Goal: Information Seeking & Learning: Learn about a topic

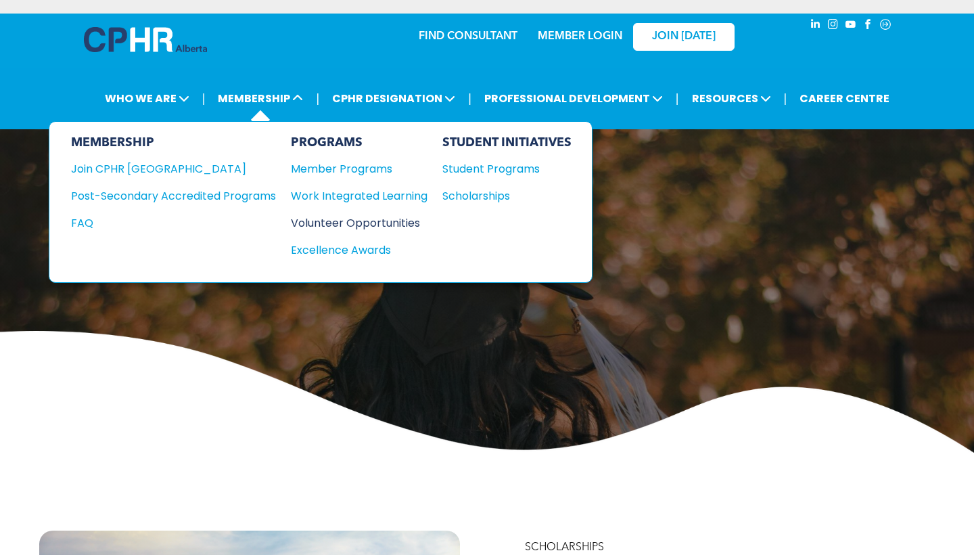
click at [348, 216] on div "Volunteer Opportunities" at bounding box center [352, 222] width 123 height 17
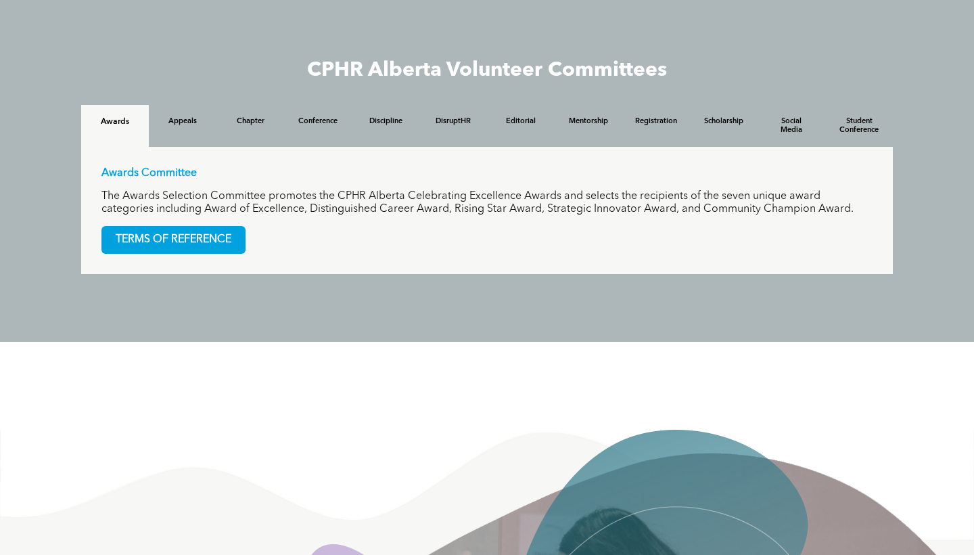
scroll to position [1301, 0]
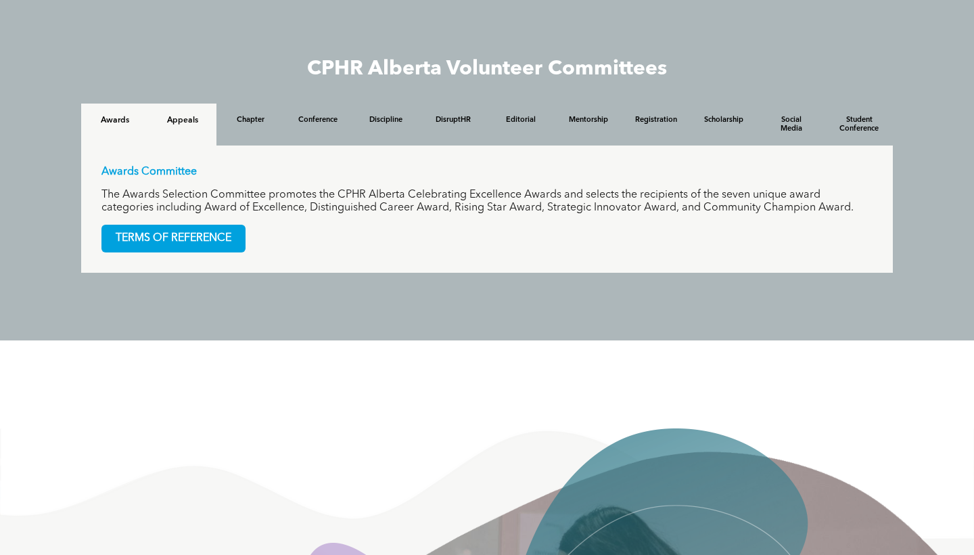
click at [188, 123] on h4 "Appeals" at bounding box center [182, 120] width 43 height 9
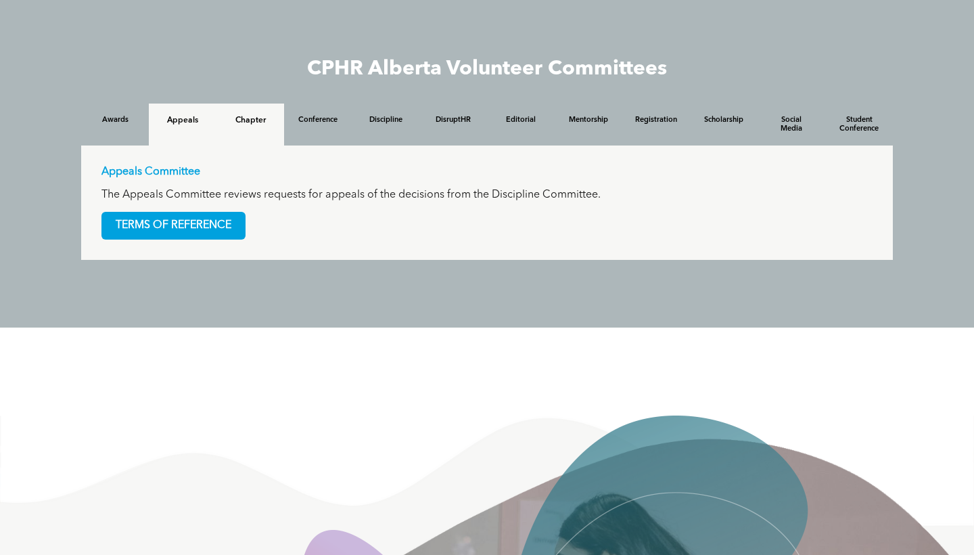
click at [229, 126] on div "Chapter" at bounding box center [250, 124] width 68 height 42
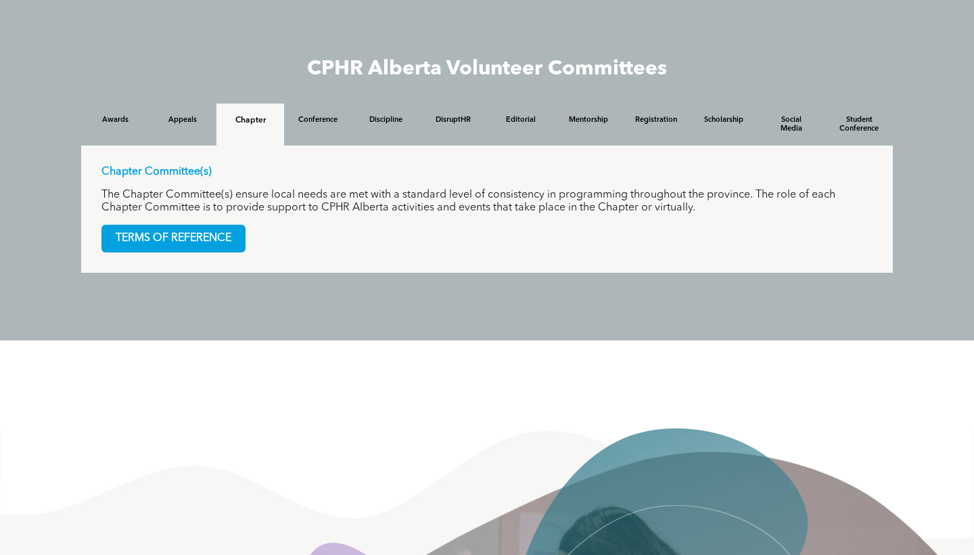
click at [318, 124] on h4 "Conference" at bounding box center [317, 120] width 43 height 9
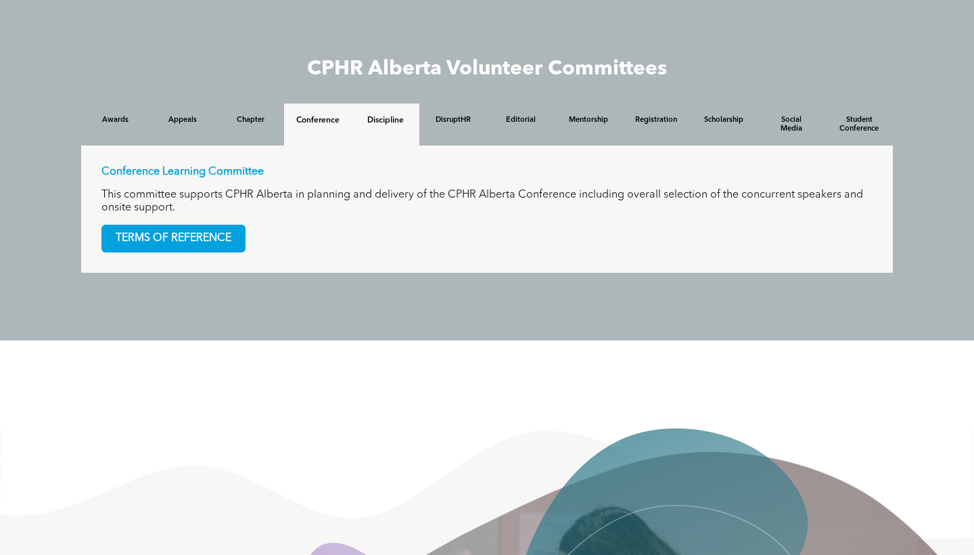
click at [397, 108] on div "Discipline" at bounding box center [386, 124] width 68 height 42
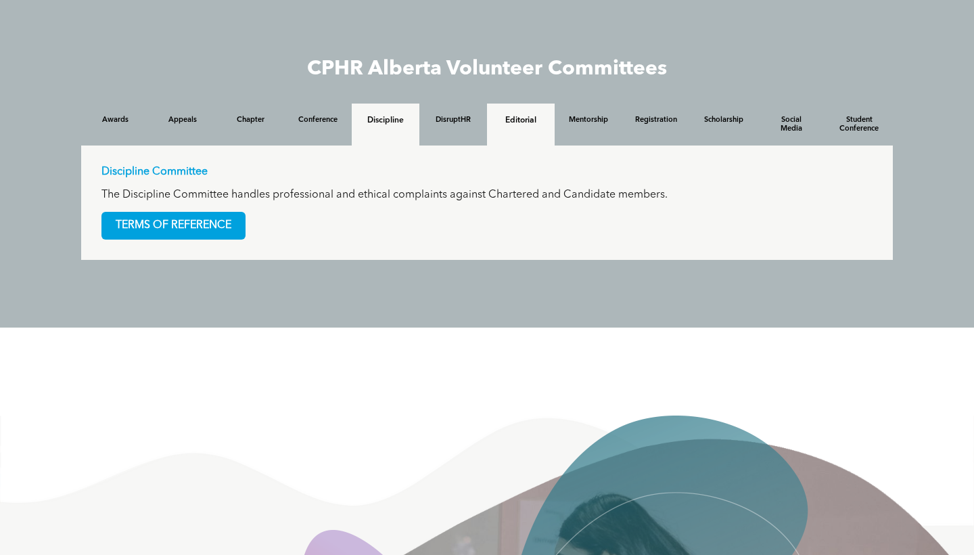
click at [497, 107] on div "Editorial" at bounding box center [521, 124] width 68 height 42
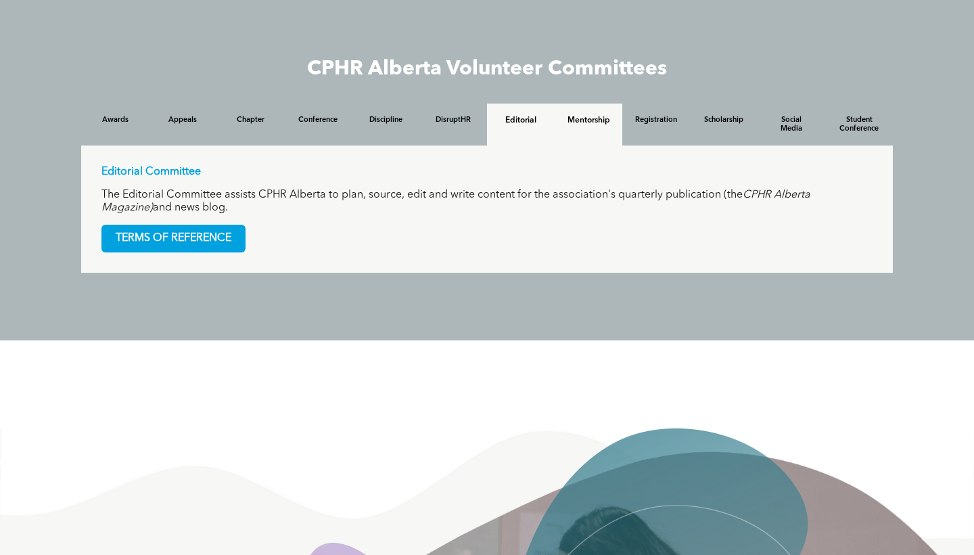
drag, startPoint x: 588, startPoint y: 108, endPoint x: 673, endPoint y: 114, distance: 84.8
click at [592, 108] on div "Mentorship" at bounding box center [589, 124] width 68 height 42
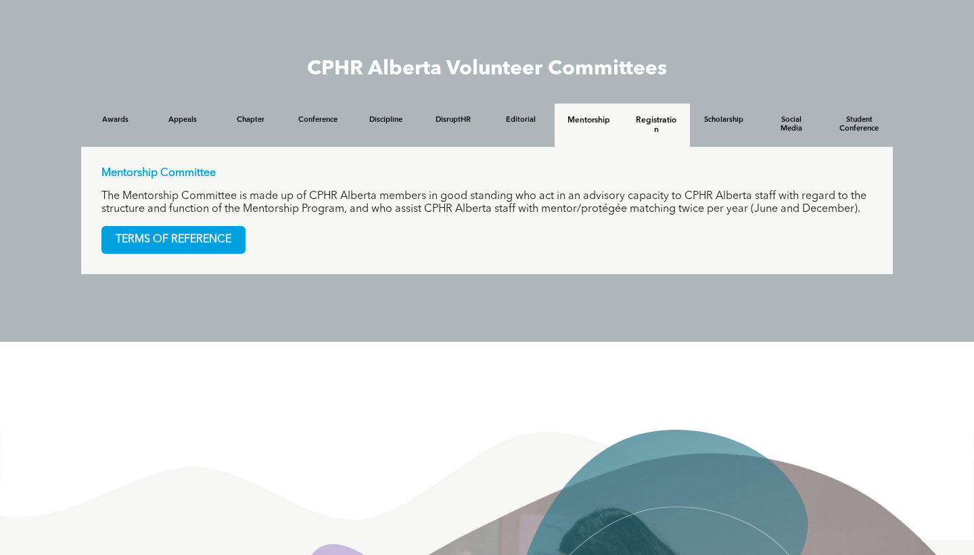
click at [674, 114] on div "Registration" at bounding box center [656, 124] width 68 height 43
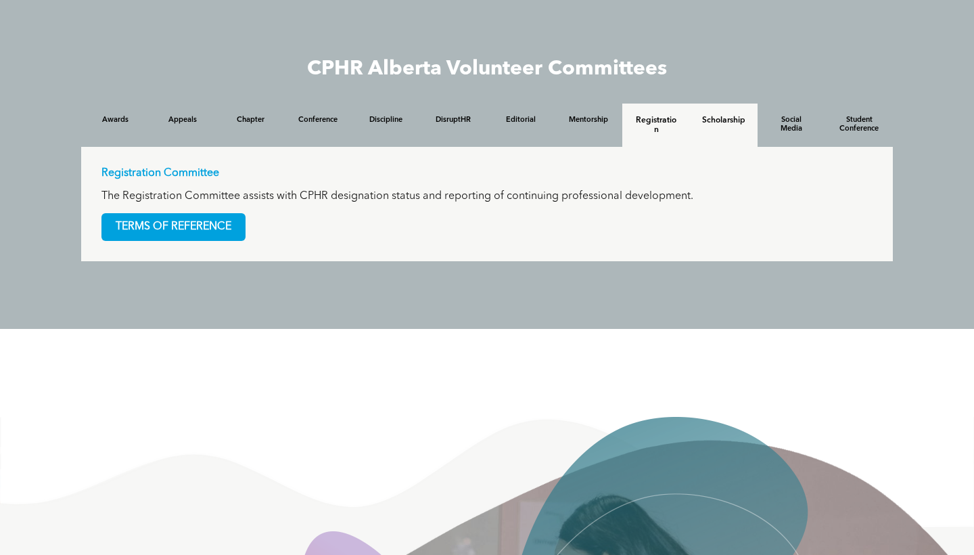
click at [762, 117] on div "Social Media" at bounding box center [792, 124] width 68 height 43
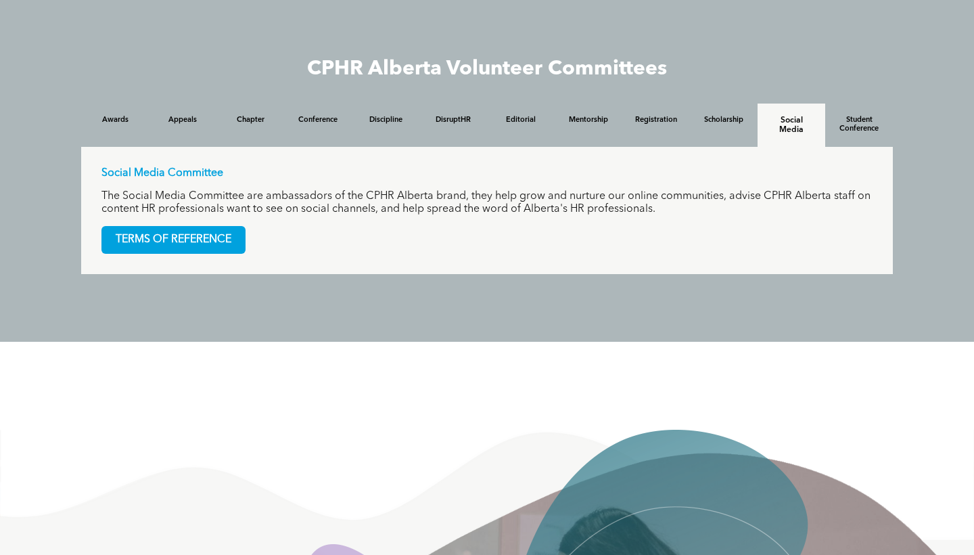
click at [798, 119] on h4 "Social Media" at bounding box center [791, 125] width 43 height 19
click at [839, 132] on h4 "Student Conference" at bounding box center [858, 125] width 43 height 19
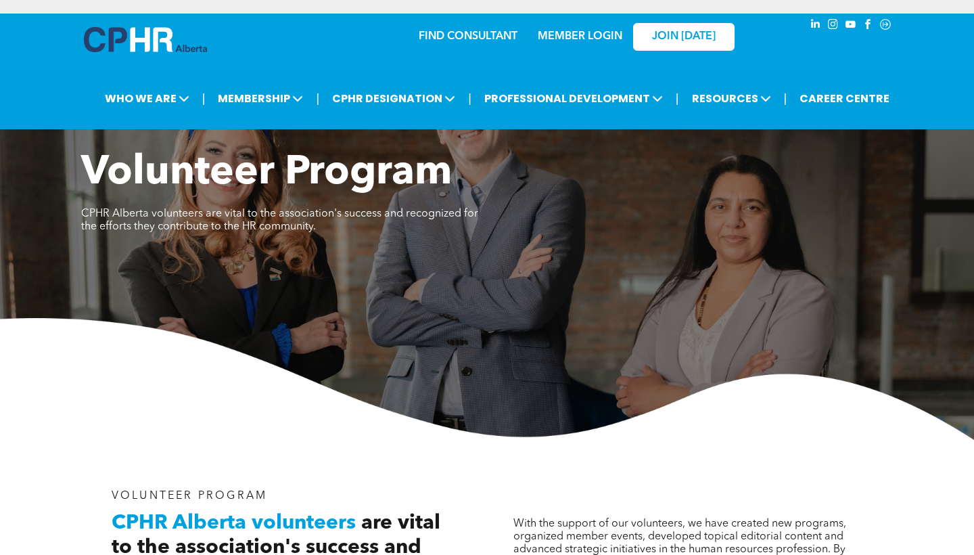
scroll to position [0, 0]
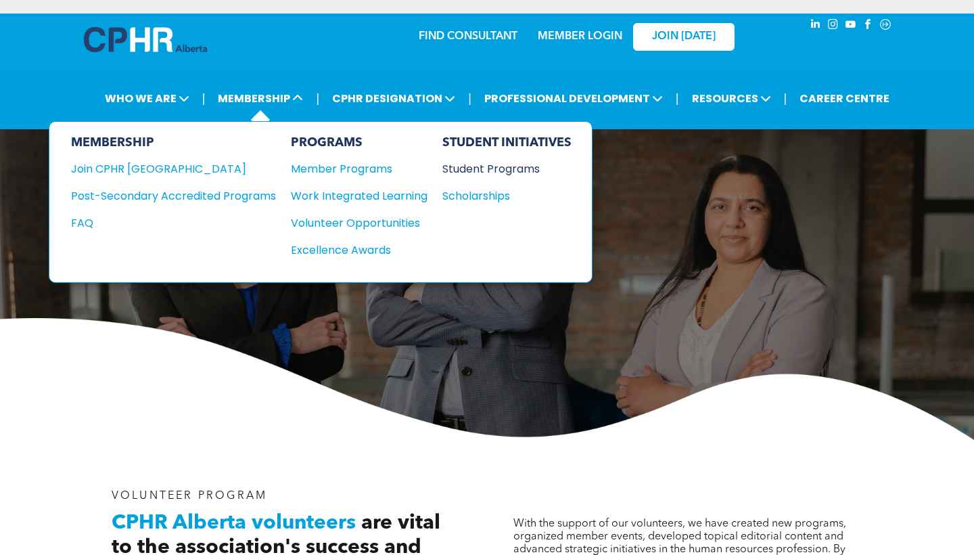
click at [471, 170] on div "Student Programs" at bounding box center [500, 168] width 116 height 17
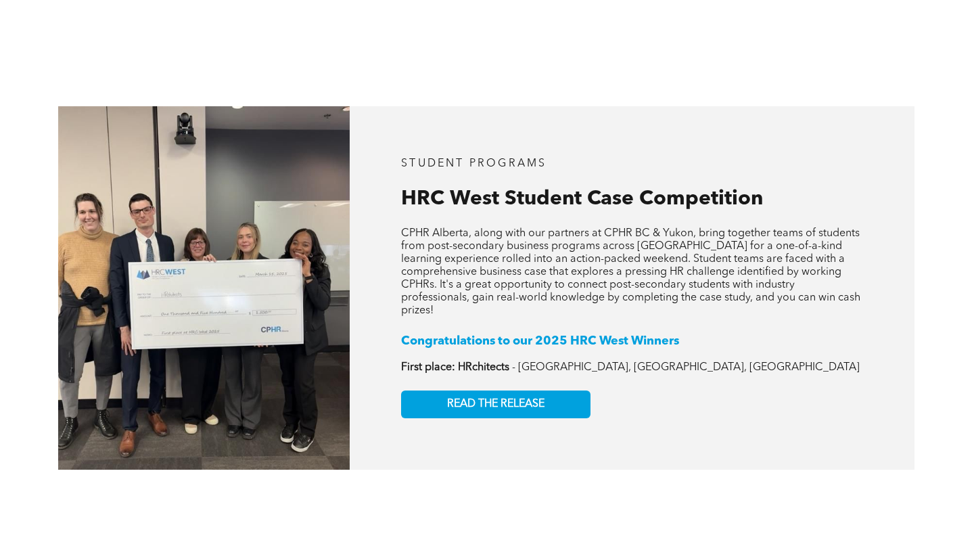
scroll to position [2000, 0]
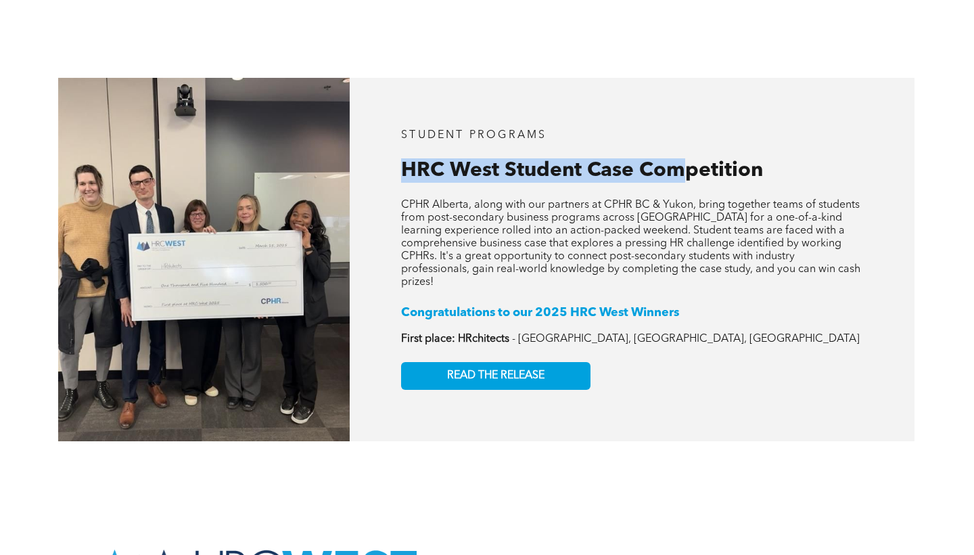
drag, startPoint x: 507, startPoint y: 144, endPoint x: 678, endPoint y: 152, distance: 171.3
click at [680, 154] on div "STUDENT PROGRAMS HRC West Student Case Competition CPHR Alberta, along with our…" at bounding box center [632, 259] width 565 height 363
click at [678, 160] on span "HRC West Student Case Competition" at bounding box center [582, 170] width 362 height 20
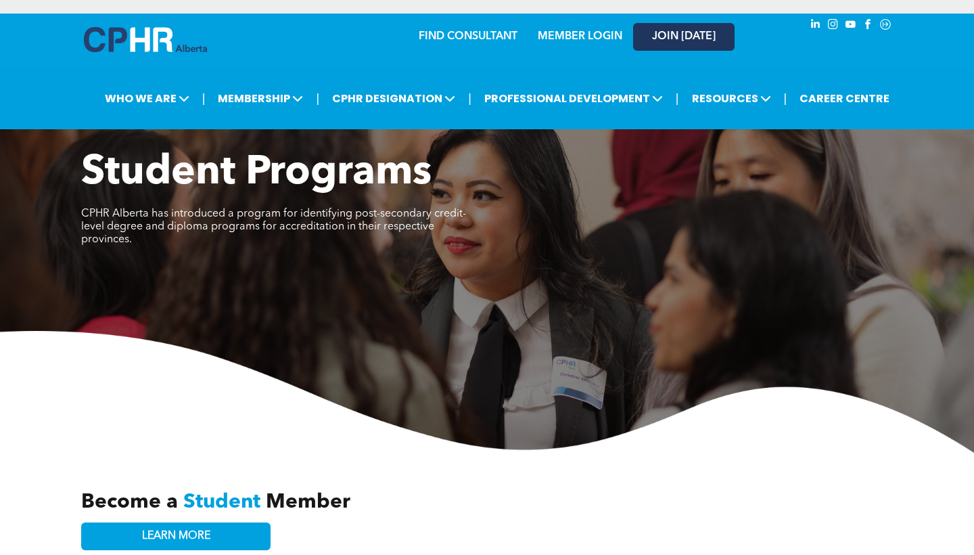
scroll to position [0, 0]
